Goal: Task Accomplishment & Management: Manage account settings

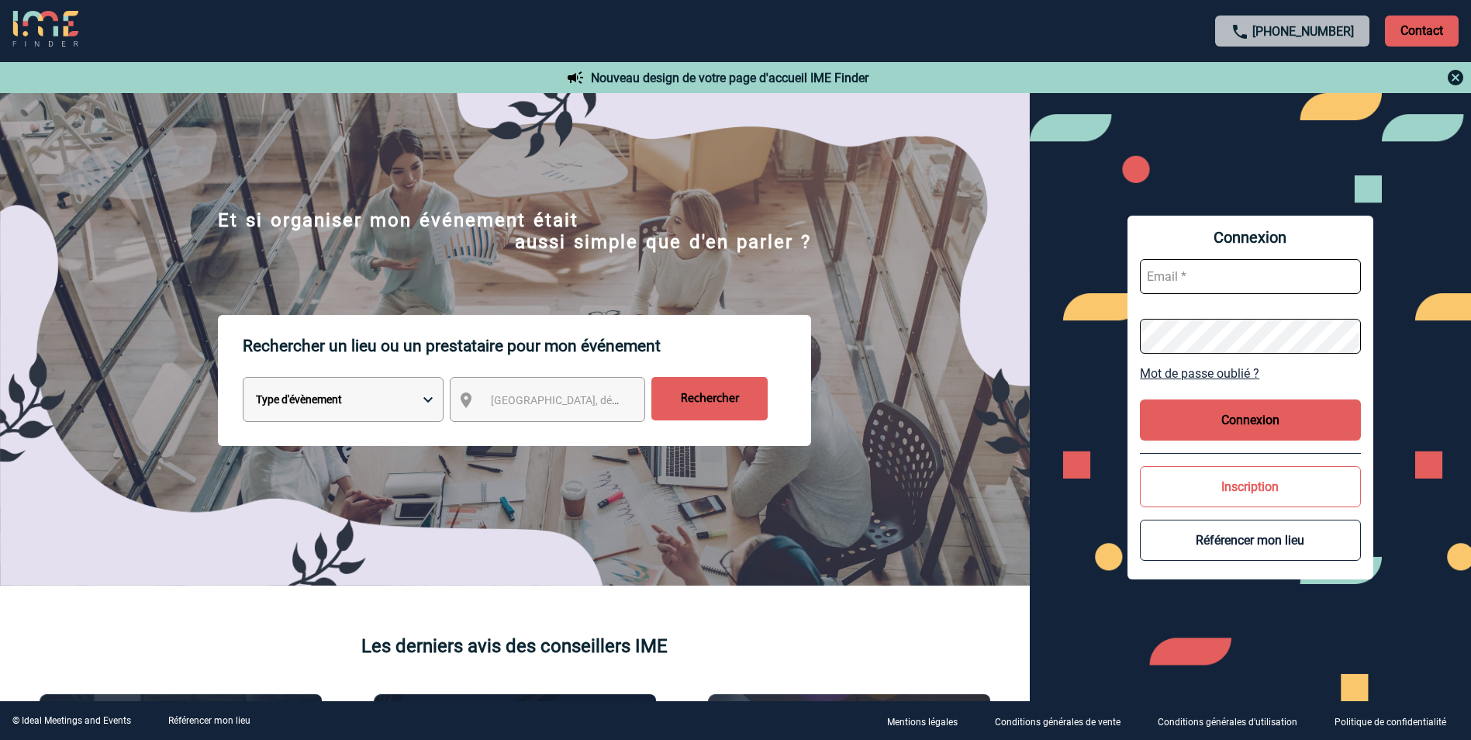
type input "elise.drapier@abeille-assurances.fr"
click at [1293, 423] on button "Connexion" at bounding box center [1250, 419] width 221 height 41
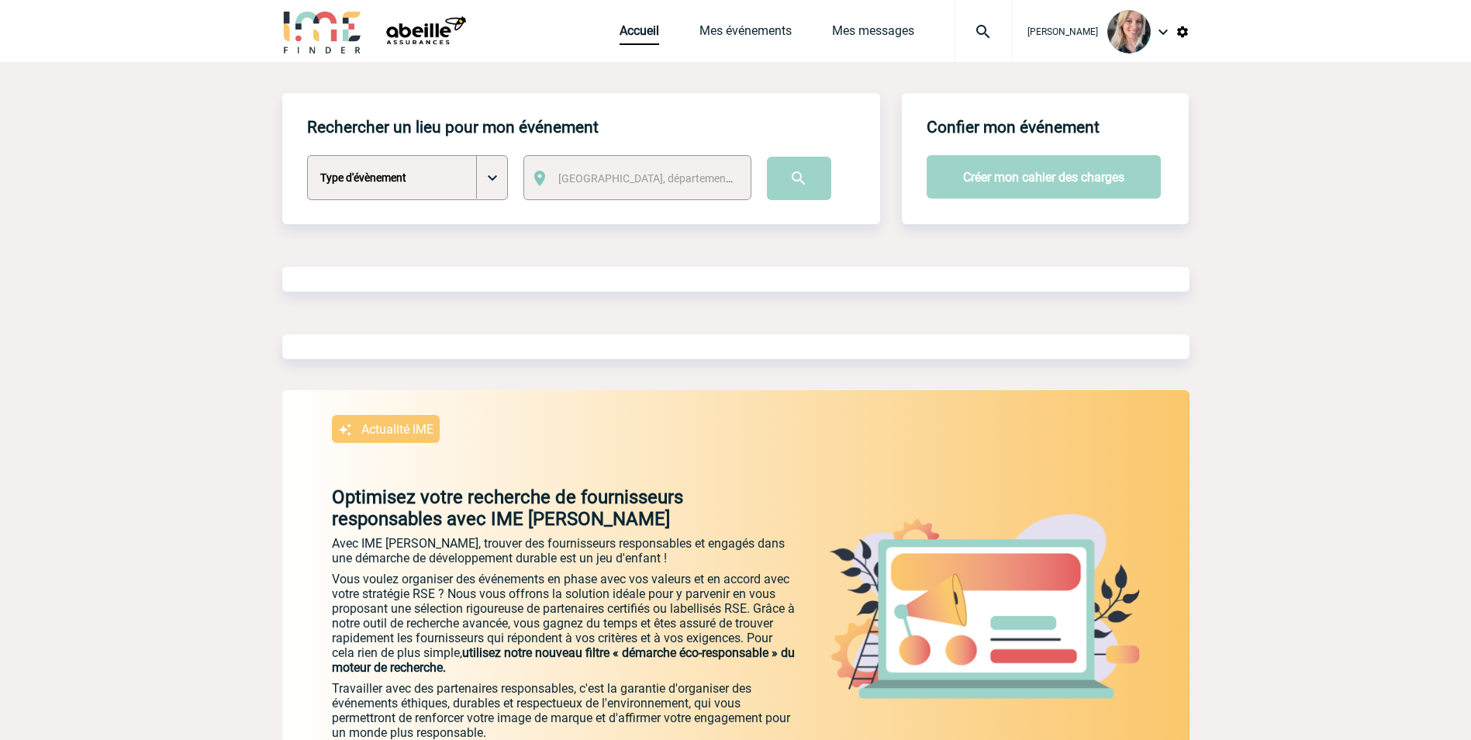
click at [768, 22] on div "Accueil Mes événements Mes messages Projet, client Projet, client" at bounding box center [816, 31] width 392 height 62
click at [769, 29] on link "Mes événements" at bounding box center [745, 34] width 92 height 22
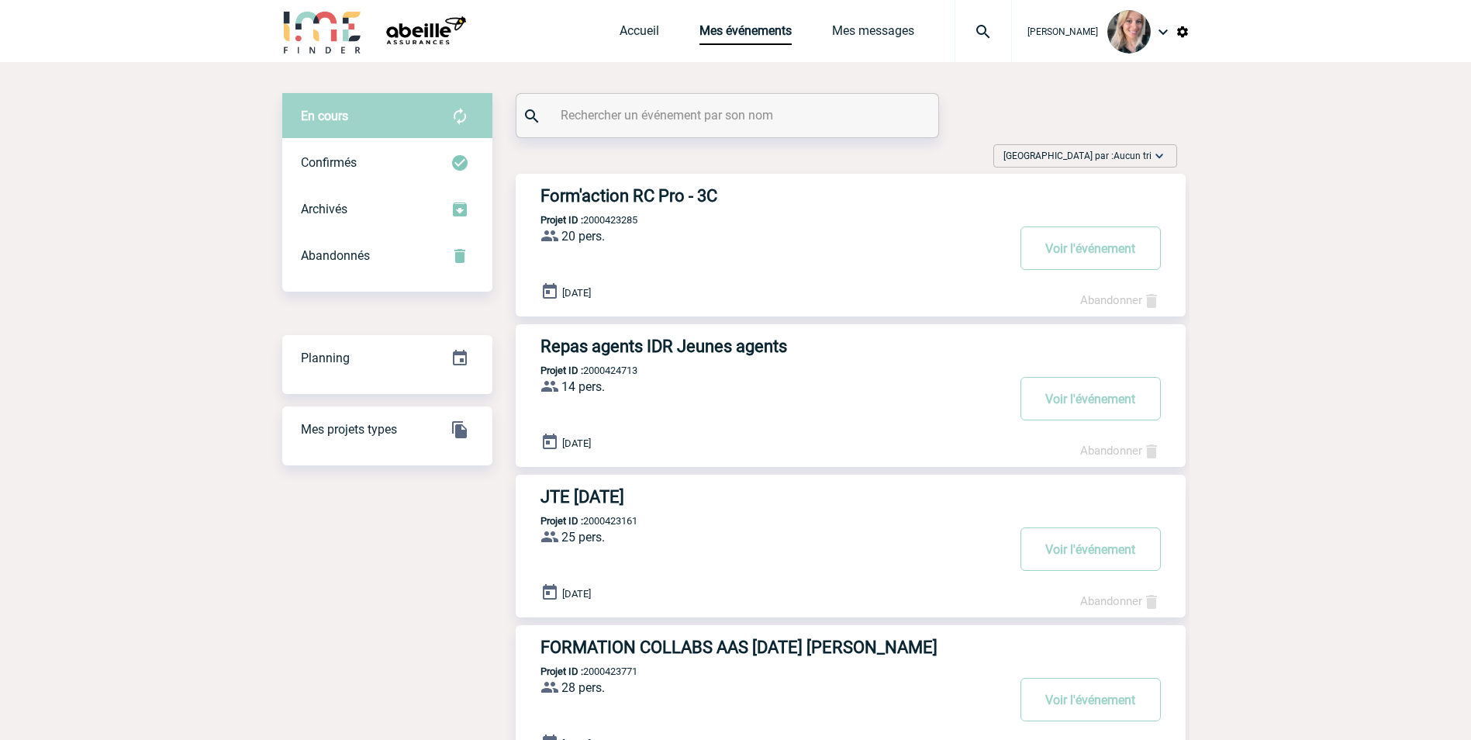
click at [665, 193] on h3 "Form'action RC Pro - 3C" at bounding box center [772, 195] width 465 height 19
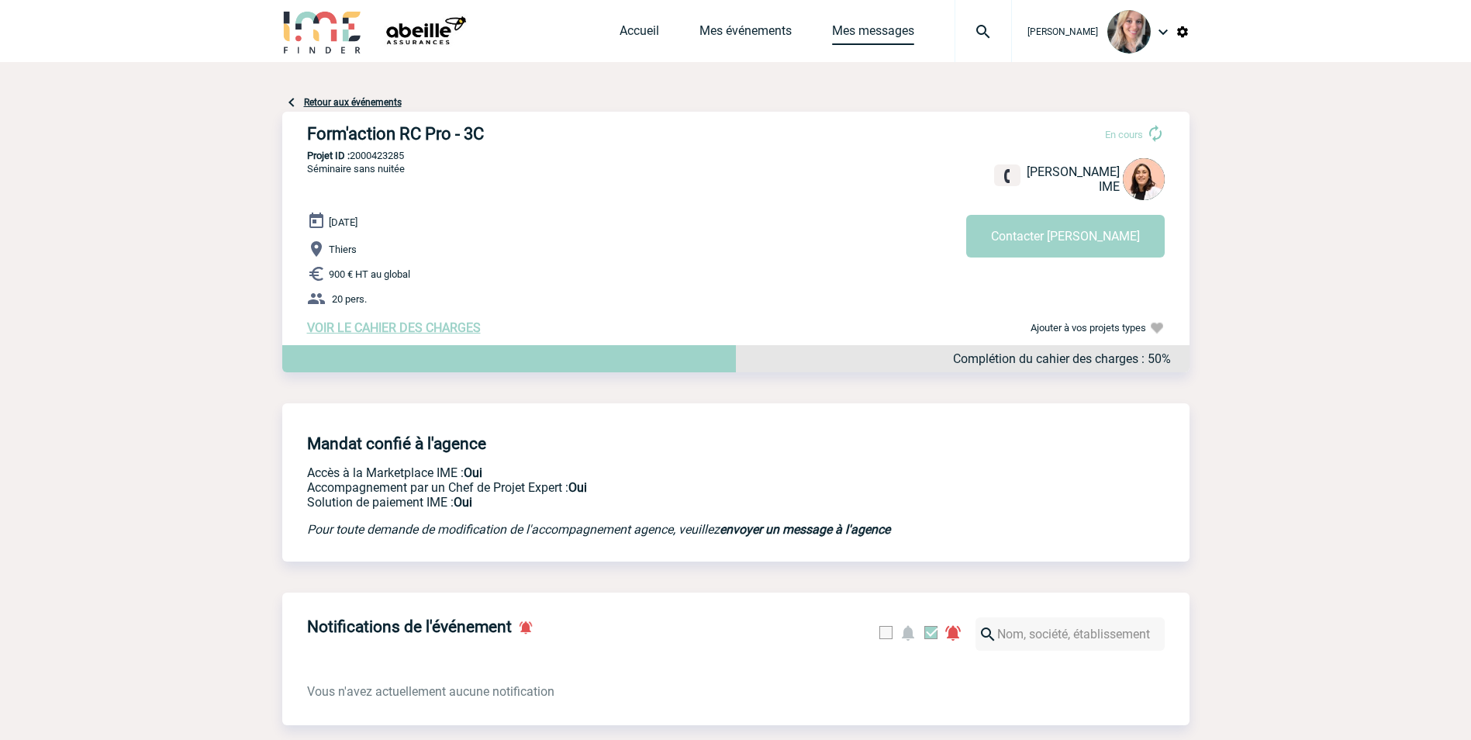
click at [876, 33] on link "Mes messages" at bounding box center [873, 34] width 82 height 22
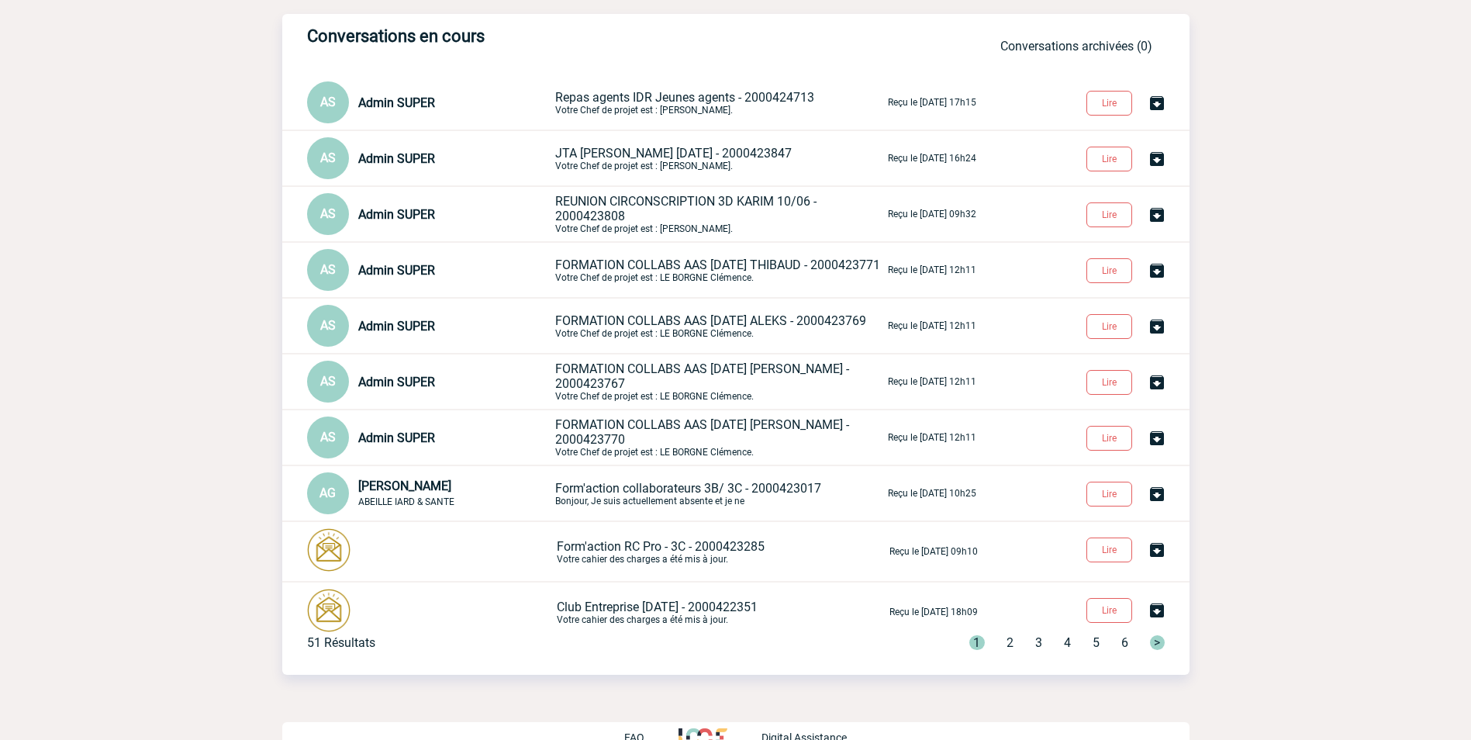
scroll to position [109, 0]
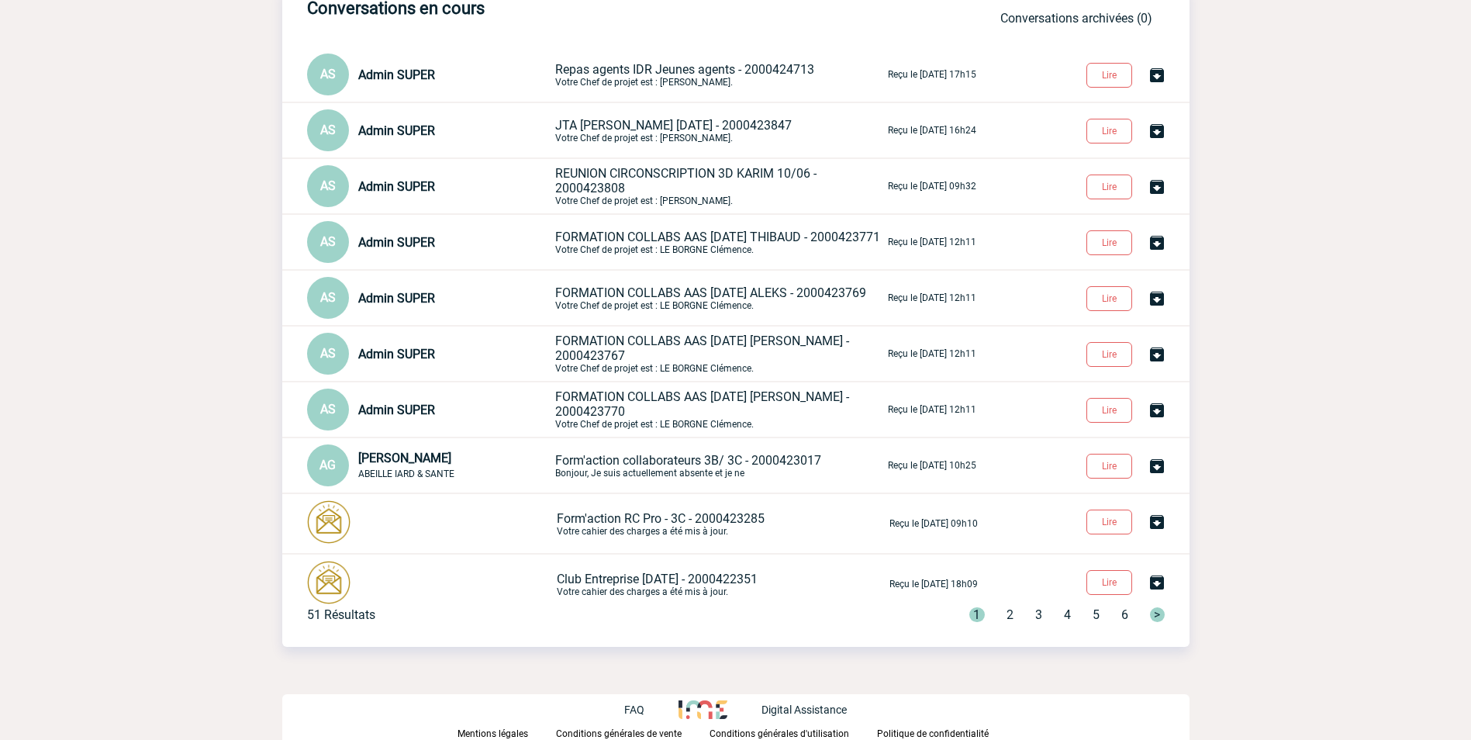
click at [665, 515] on span "Form'action RC Pro - 3C - 2000423285" at bounding box center [661, 518] width 208 height 15
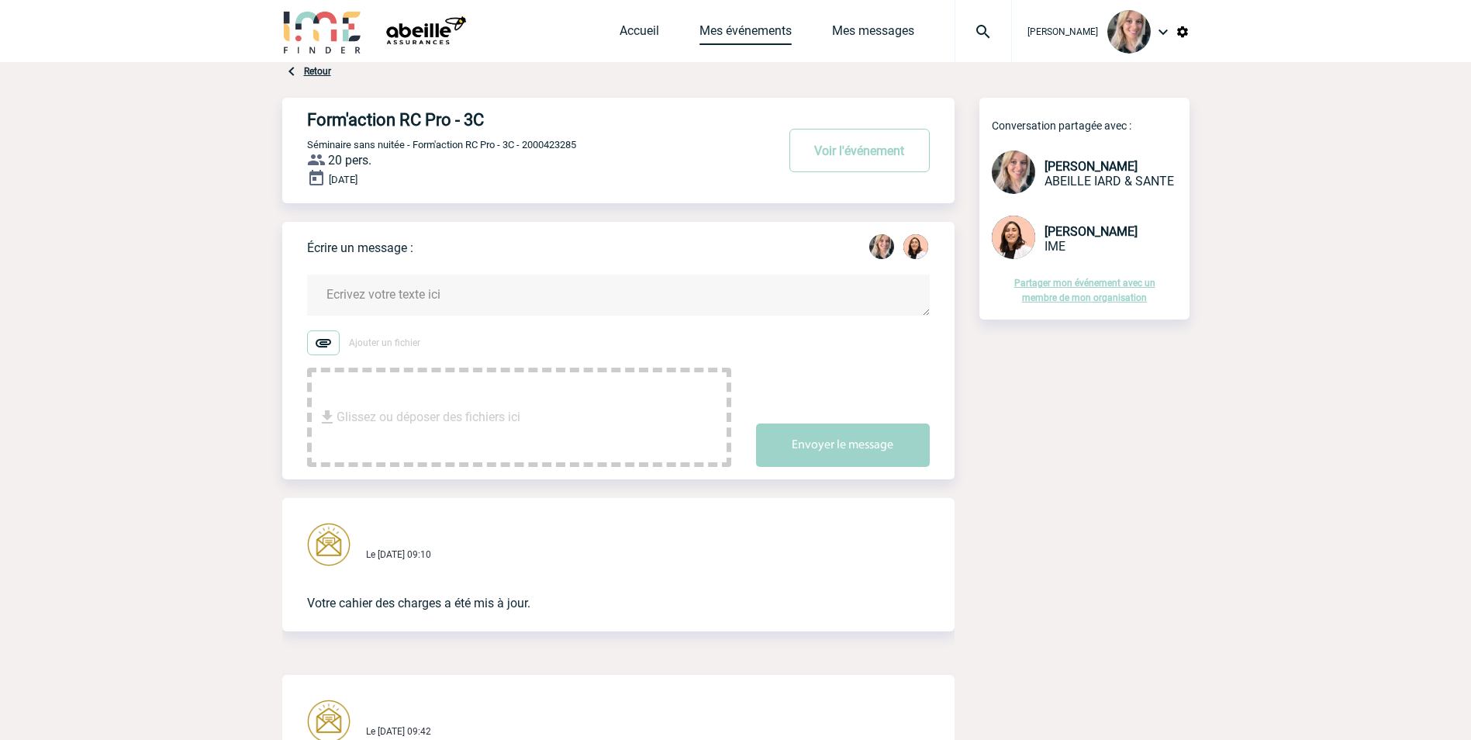
click at [782, 31] on link "Mes événements" at bounding box center [745, 34] width 92 height 22
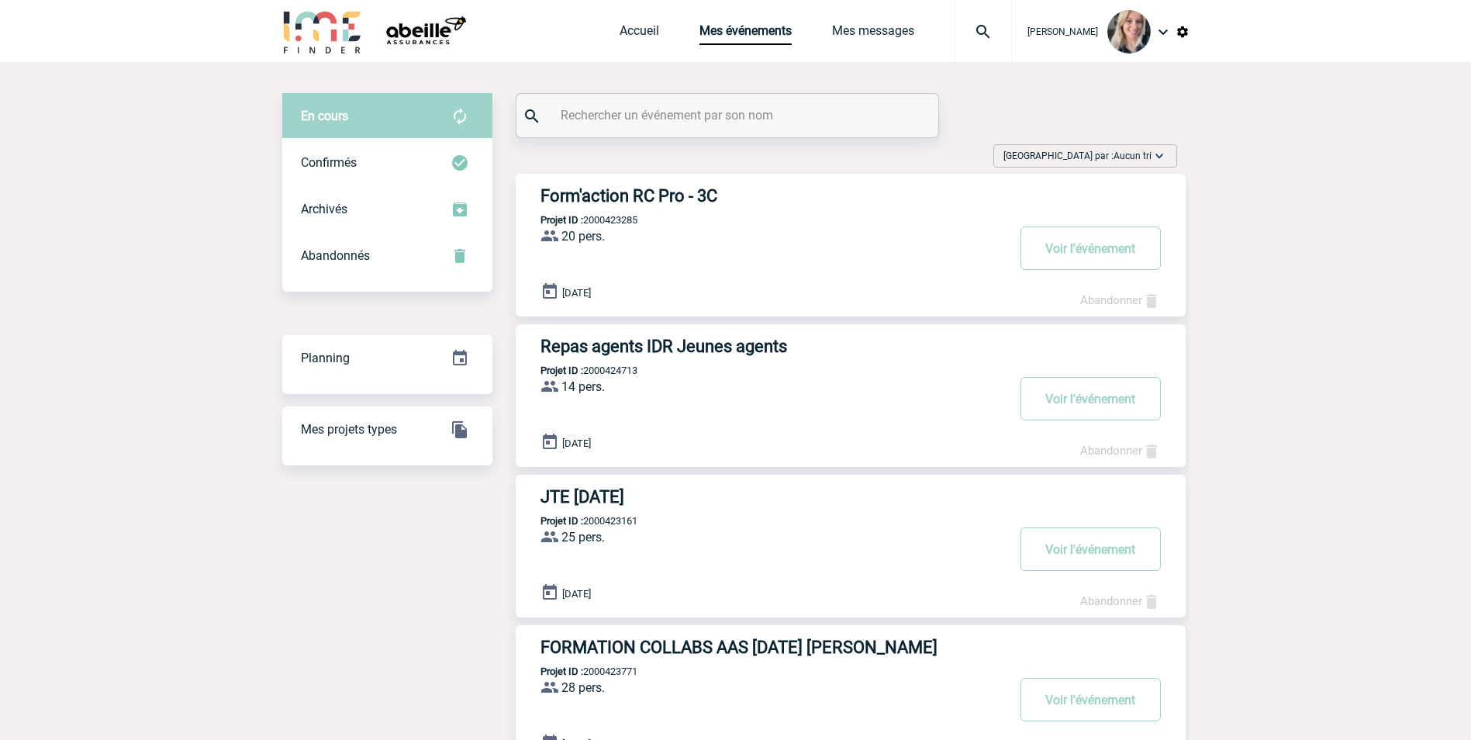
click at [688, 195] on h3 "Form'action RC Pro - 3C" at bounding box center [772, 195] width 465 height 19
